Goal: Information Seeking & Learning: Check status

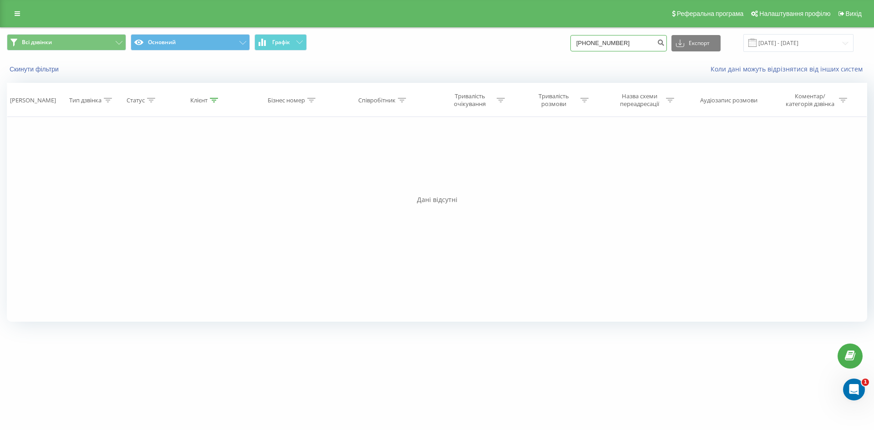
click at [610, 44] on input "[PHONE_NUMBER]" at bounding box center [618, 43] width 96 height 16
drag, startPoint x: 647, startPoint y: 45, endPoint x: 554, endPoint y: 43, distance: 92.4
click at [554, 43] on div "Всі дзвінки Основний Графік [PHONE_NUMBER] Експорт .csv .xls .xlsx [DATE] - [DA…" at bounding box center [437, 43] width 860 height 18
type input "0636345008"
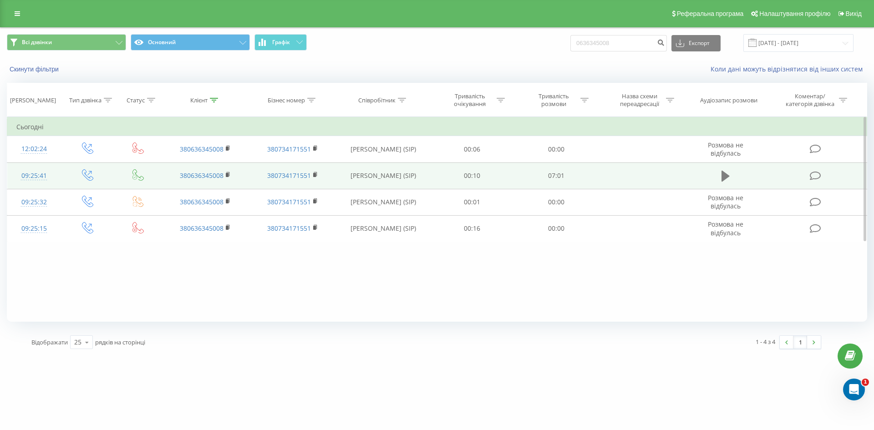
click at [728, 173] on icon at bounding box center [725, 176] width 8 height 13
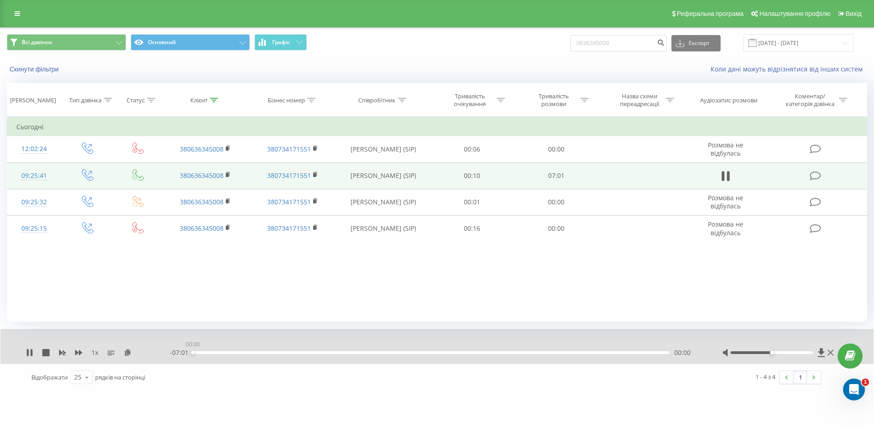
drag, startPoint x: 197, startPoint y: 353, endPoint x: 185, endPoint y: 354, distance: 11.4
click at [185, 354] on div "- 07:01 00:00 00:00" at bounding box center [435, 352] width 530 height 9
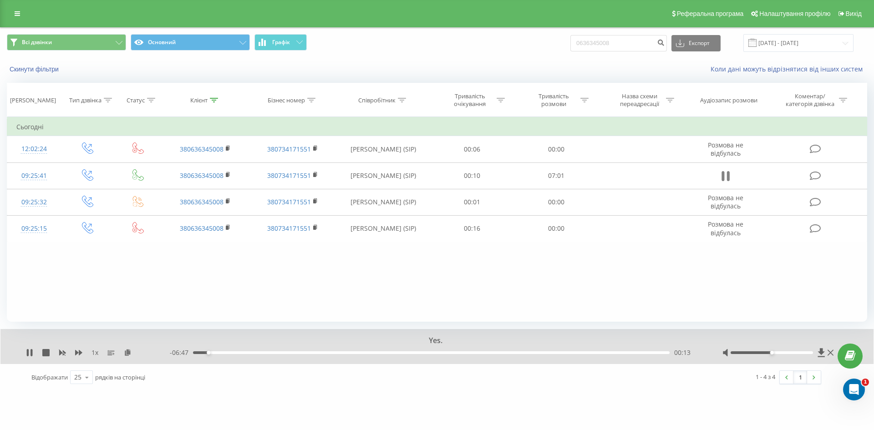
drag, startPoint x: 733, startPoint y: 172, endPoint x: 726, endPoint y: 174, distance: 7.1
click at [732, 172] on td at bounding box center [725, 175] width 81 height 26
click at [722, 179] on icon at bounding box center [722, 176] width 3 height 10
